Goal: Check status: Check status

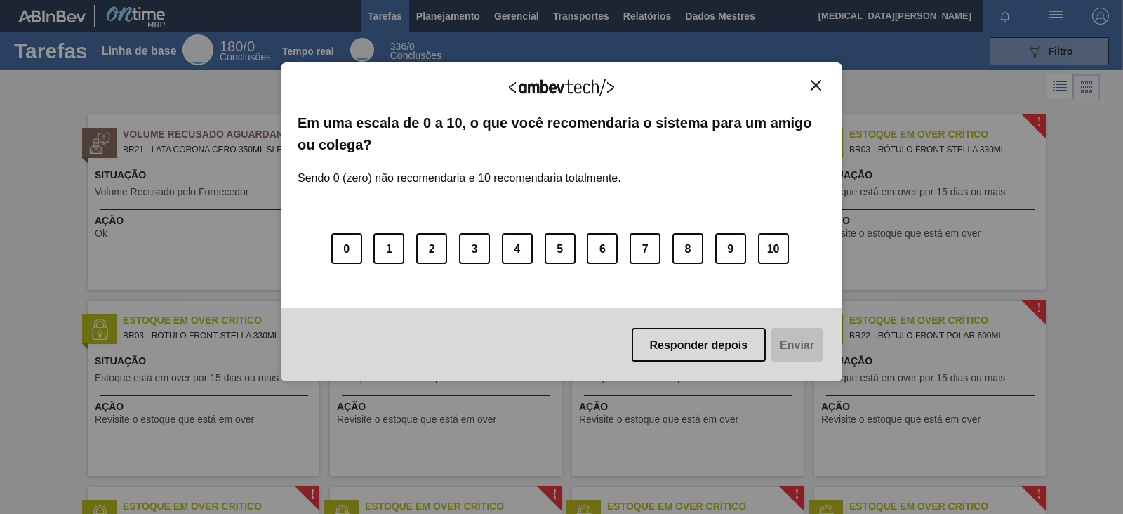
drag, startPoint x: 832, startPoint y: 86, endPoint x: 823, endPoint y: 82, distance: 10.0
click at [832, 86] on div "Agradecemos seu feedback! Em uma escala de 0 a 10, o que você recomendaria o si…" at bounding box center [561, 221] width 561 height 319
click at [813, 82] on img "Fechar" at bounding box center [816, 85] width 11 height 11
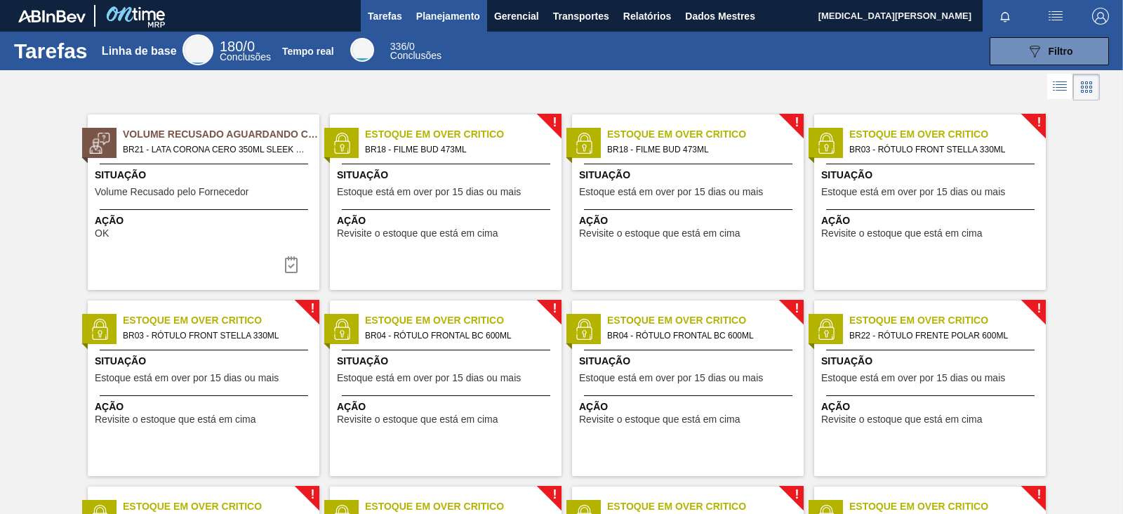
click at [455, 16] on font "Planejamento" at bounding box center [448, 16] width 64 height 11
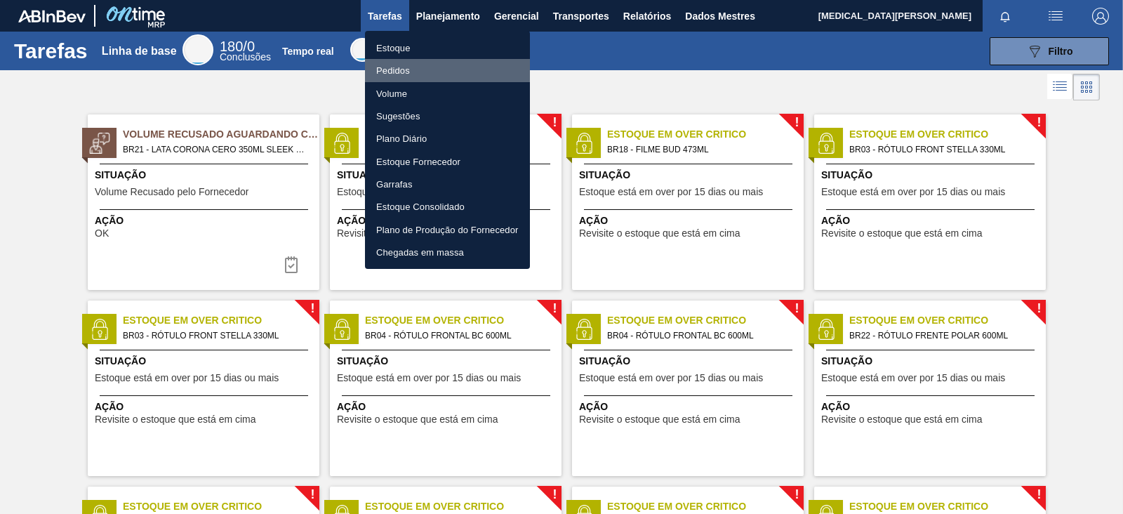
click at [409, 64] on font "Pedidos" at bounding box center [393, 70] width 34 height 14
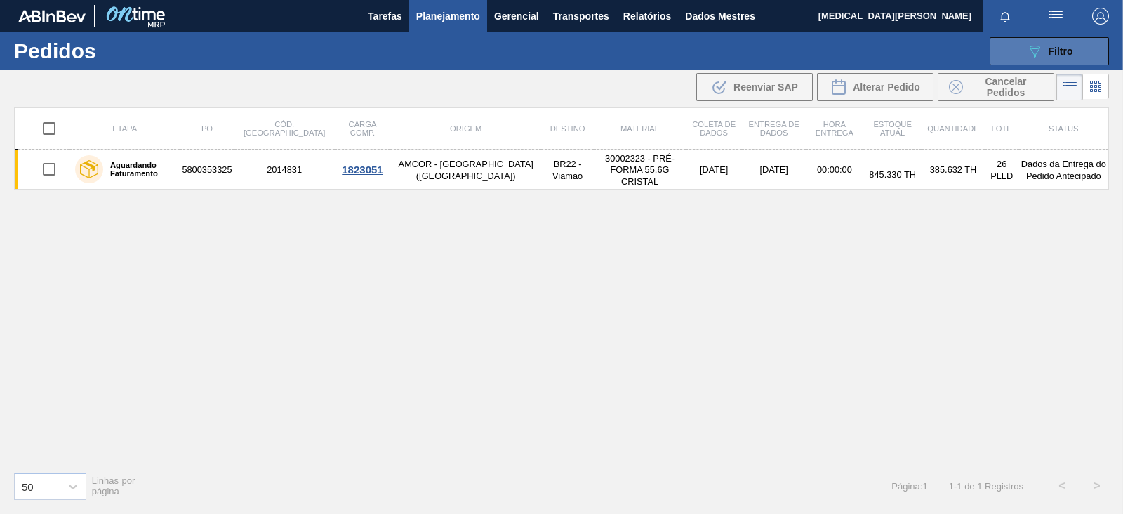
click at [1032, 41] on button "089F7B8B-B2A5-4AFE-B5C0-19BA573D28AC Filtro" at bounding box center [1049, 51] width 119 height 28
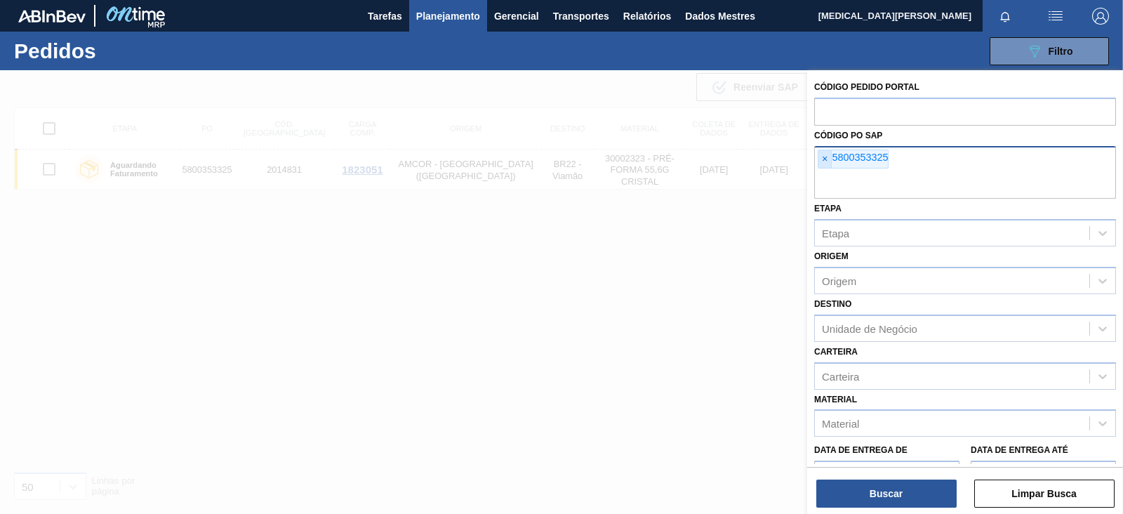
click at [823, 156] on font "×" at bounding box center [825, 158] width 6 height 11
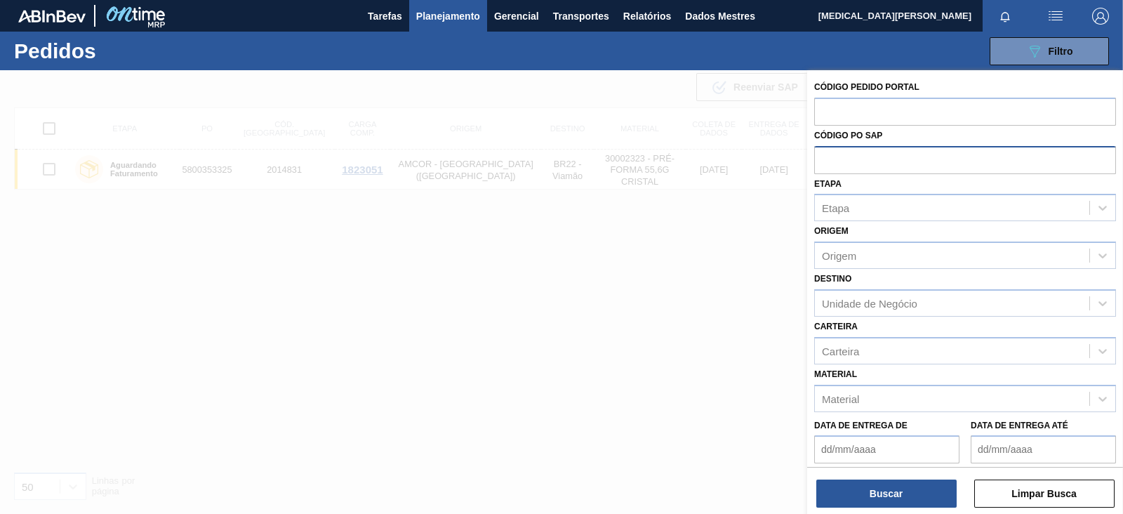
paste input "5800353325"
type input "5800353325"
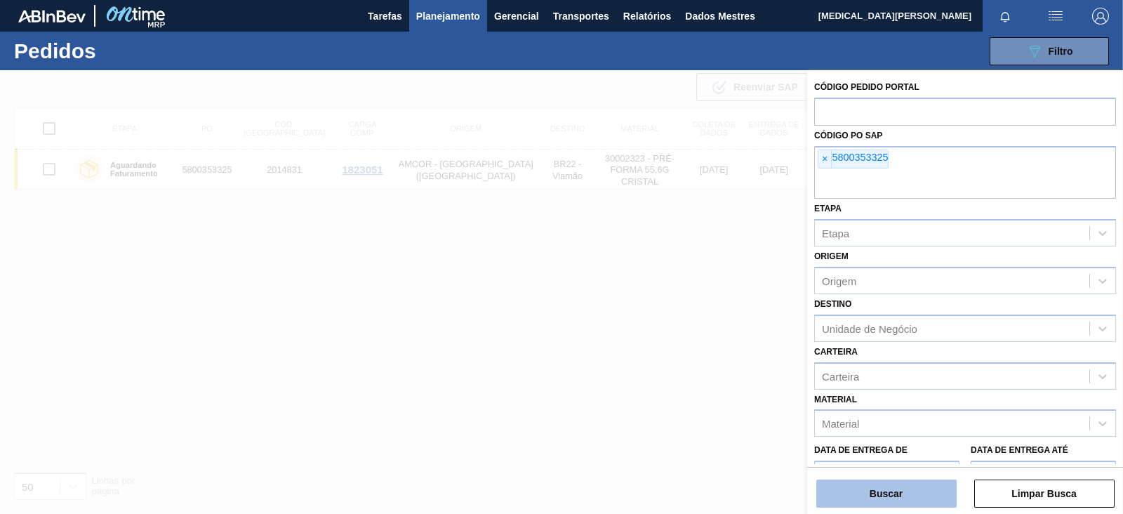
click at [875, 484] on button "Buscar" at bounding box center [886, 493] width 140 height 28
